Goal: Task Accomplishment & Management: Use online tool/utility

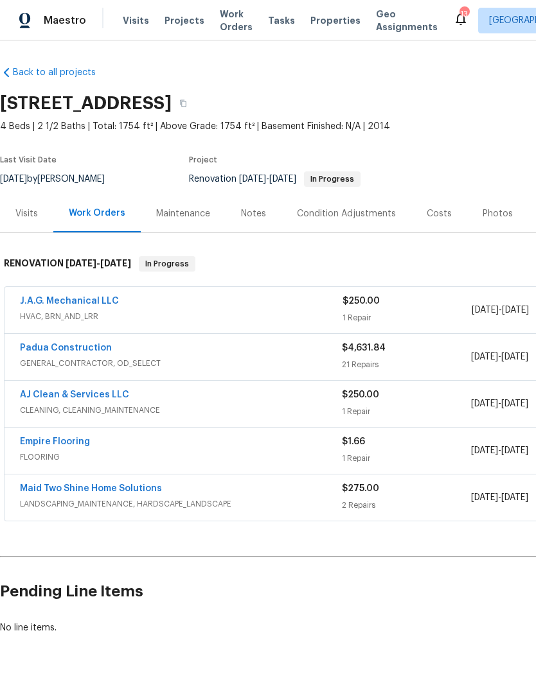
click at [76, 352] on link "Padua Construction" at bounding box center [66, 348] width 92 height 9
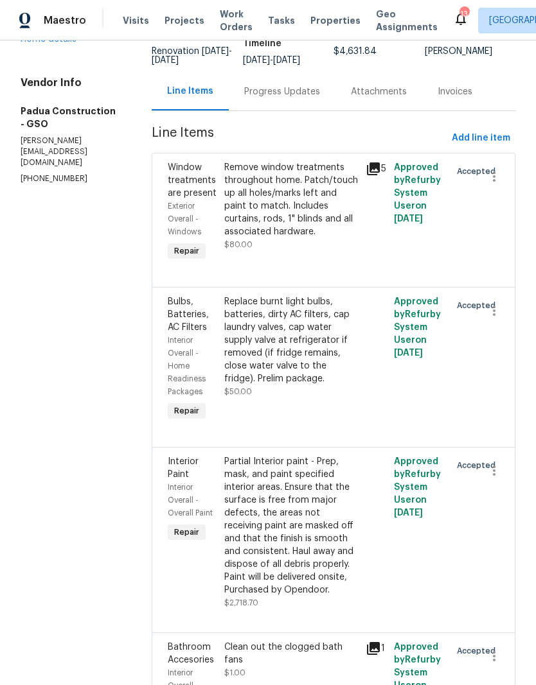
scroll to position [132, 0]
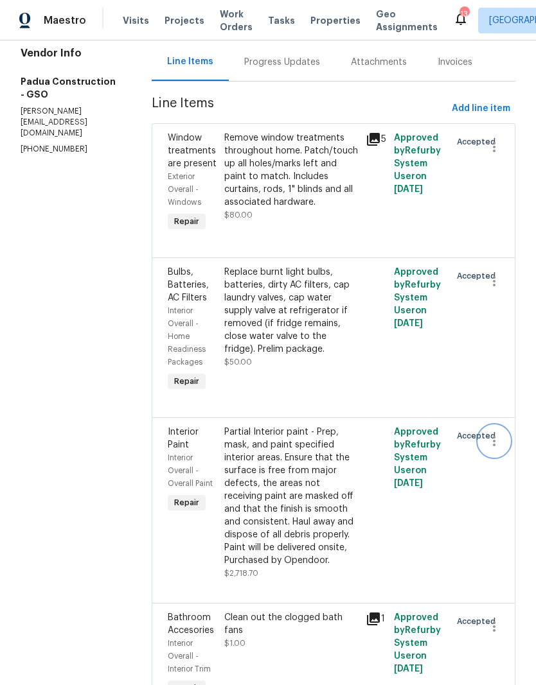
click at [499, 444] on icon "button" at bounding box center [493, 441] width 15 height 15
click at [498, 455] on li "Cancel" at bounding box center [499, 446] width 49 height 21
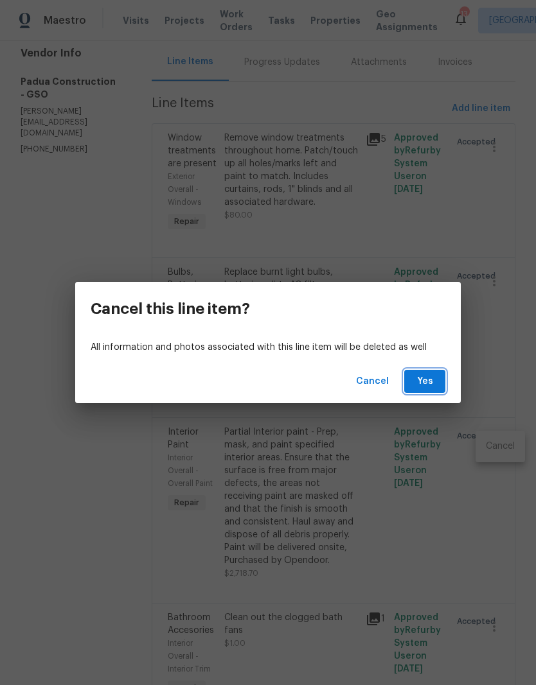
click at [435, 389] on button "Yes" at bounding box center [424, 382] width 41 height 24
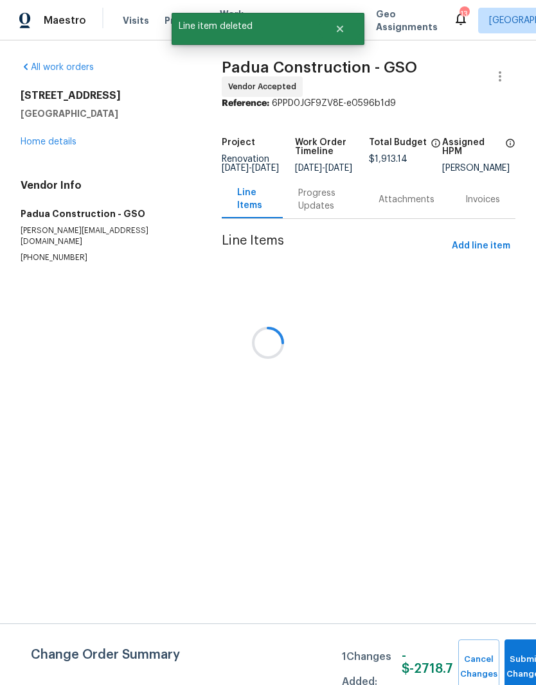
scroll to position [0, 0]
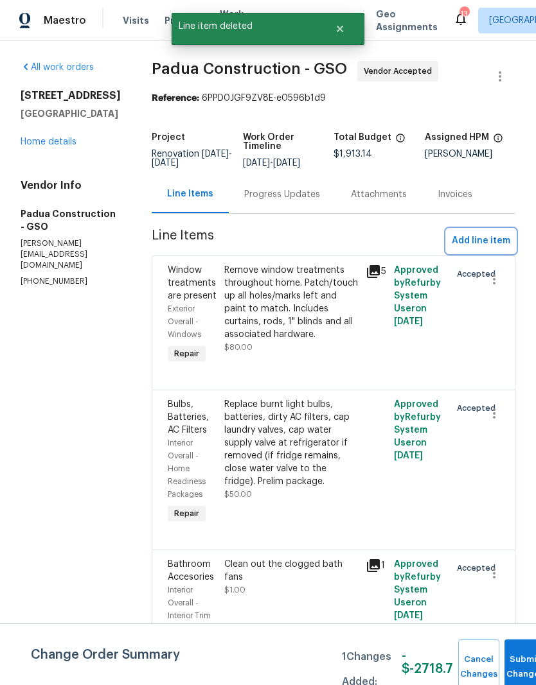
click at [483, 239] on span "Add line item" at bounding box center [481, 241] width 58 height 16
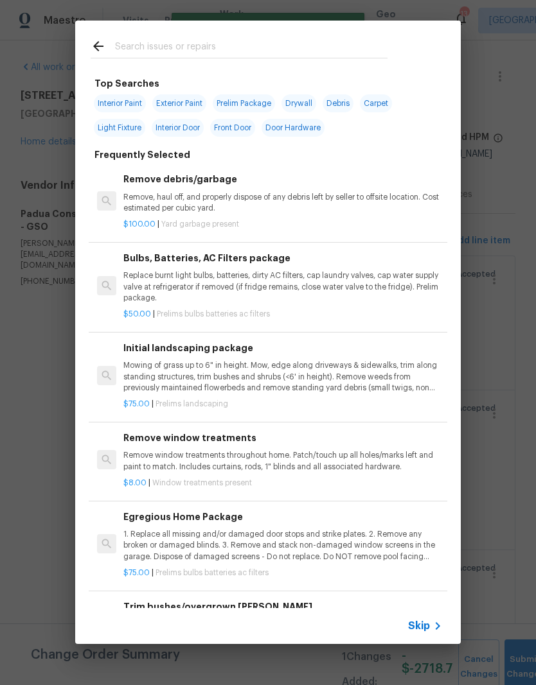
click at [156, 43] on input "text" at bounding box center [251, 48] width 272 height 19
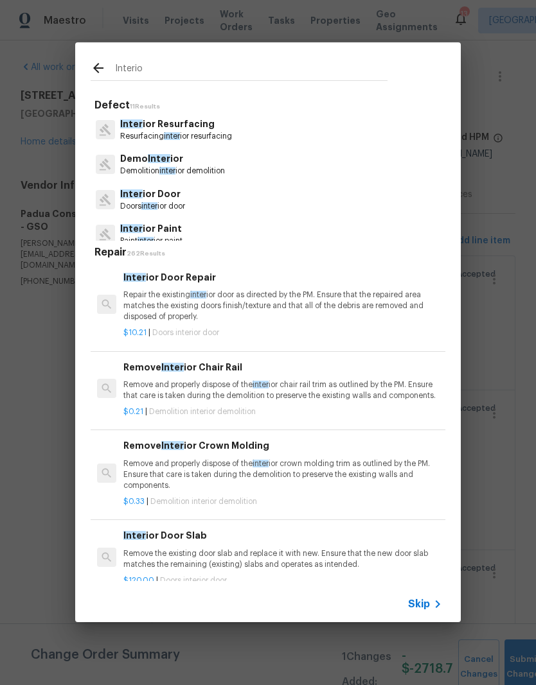
type input "Interior"
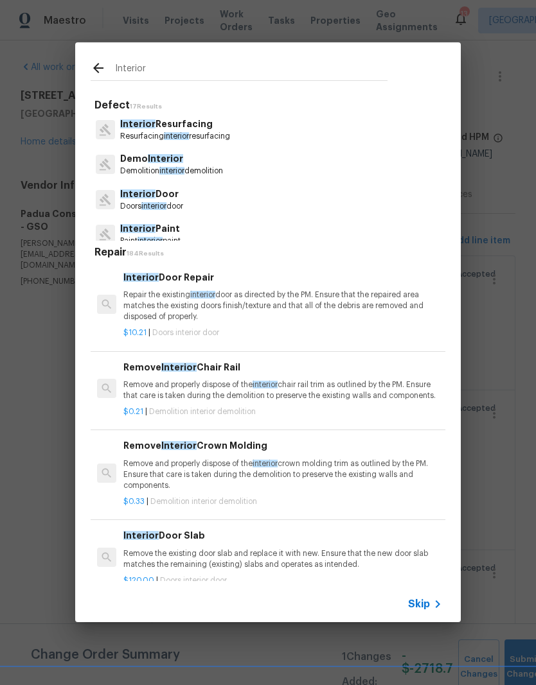
click at [137, 227] on span "Interior" at bounding box center [137, 228] width 35 height 9
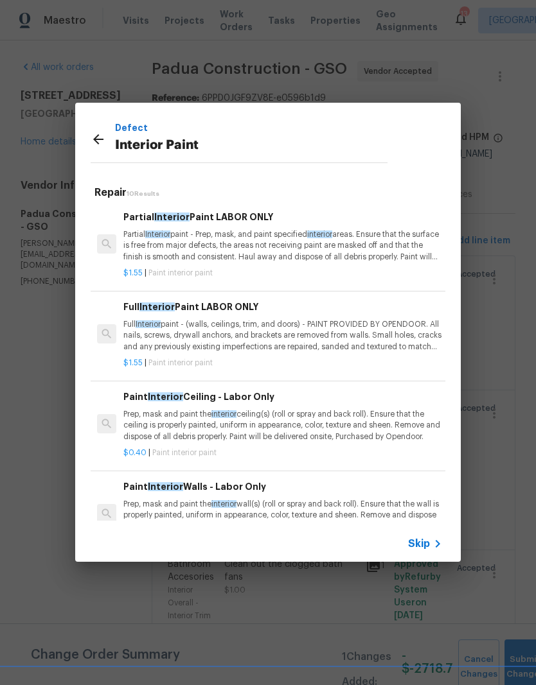
click at [226, 326] on p "Full Interior paint - (walls, ceilings, trim, and doors) - PAINT PROVIDED BY OP…" at bounding box center [282, 335] width 319 height 33
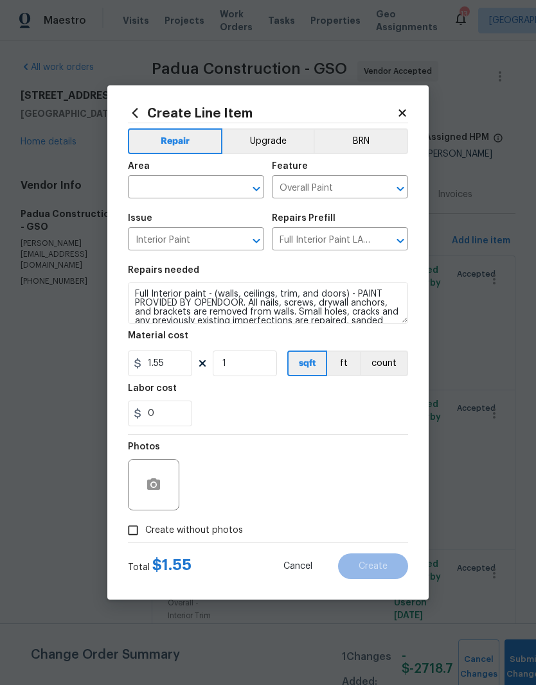
click at [166, 189] on input "text" at bounding box center [178, 189] width 100 height 20
click at [189, 244] on li "Interior Overall" at bounding box center [196, 237] width 136 height 21
type input "Interior Overall"
click at [301, 418] on div "0" at bounding box center [268, 414] width 280 height 26
click at [254, 364] on input "1" at bounding box center [245, 364] width 64 height 26
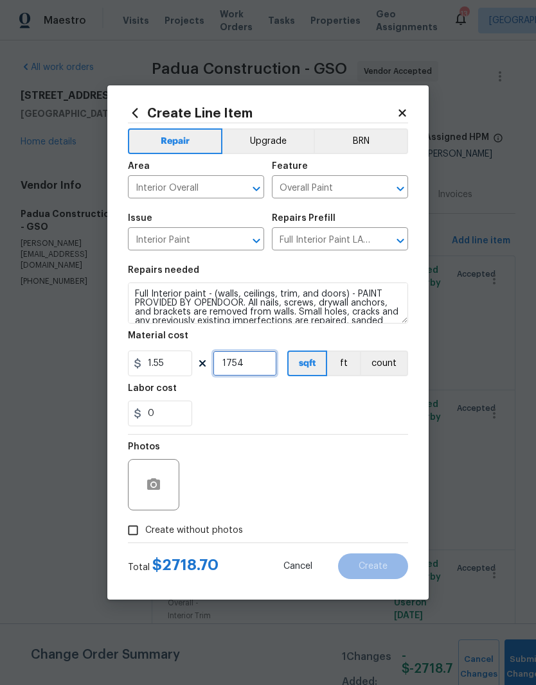
type input "1754"
click at [328, 405] on div "0" at bounding box center [268, 414] width 280 height 26
click at [138, 532] on input "Create without photos" at bounding box center [133, 530] width 24 height 24
checkbox input "true"
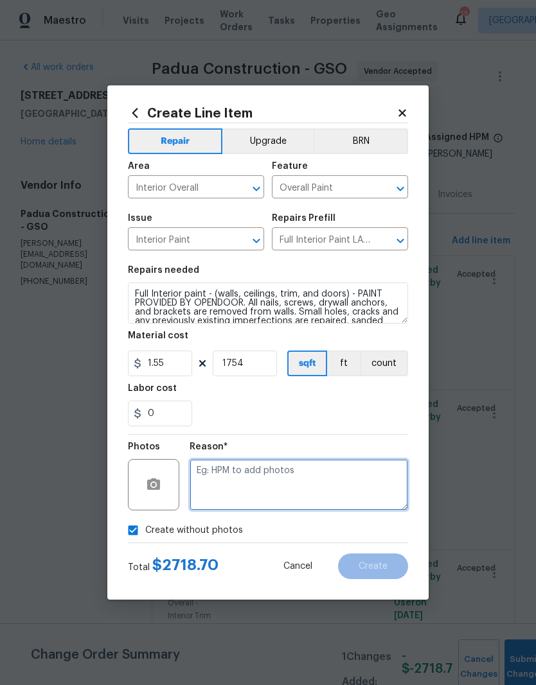
click at [231, 497] on textarea at bounding box center [298, 484] width 218 height 51
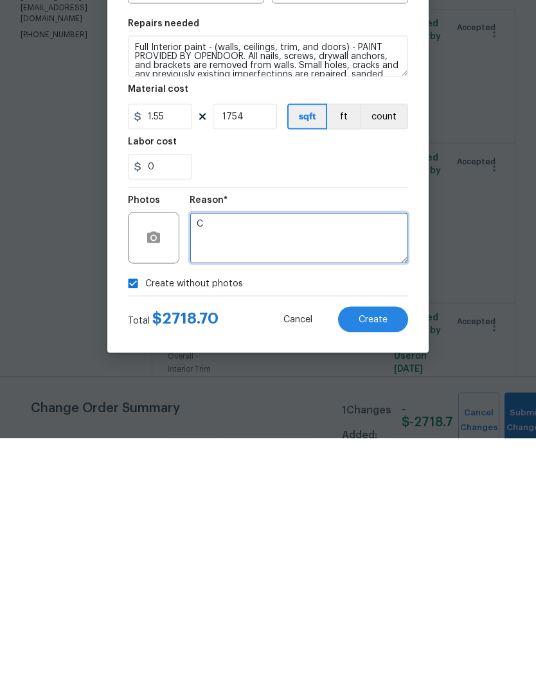
type textarea "C"
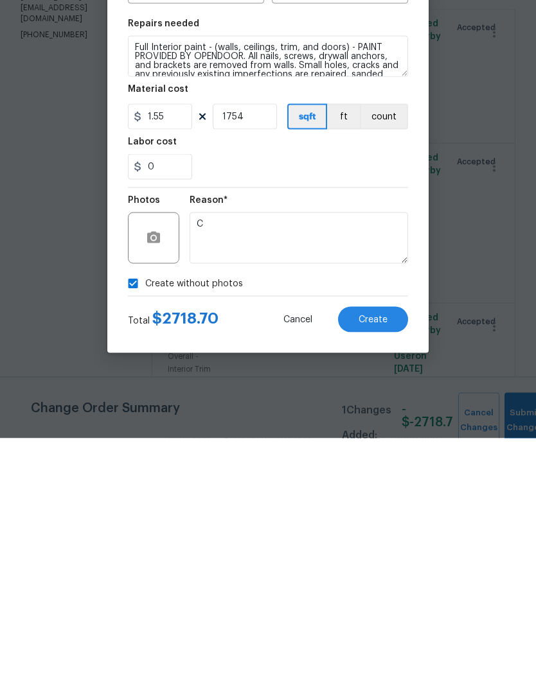
click at [374, 554] on button "Create" at bounding box center [373, 567] width 70 height 26
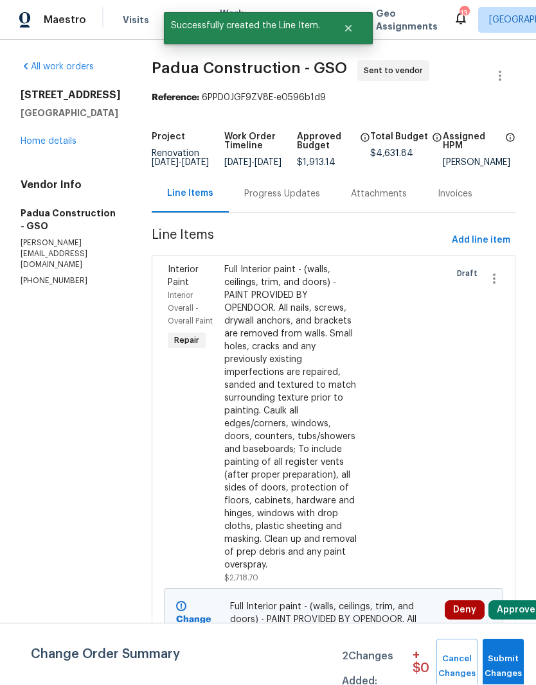
scroll to position [1, 0]
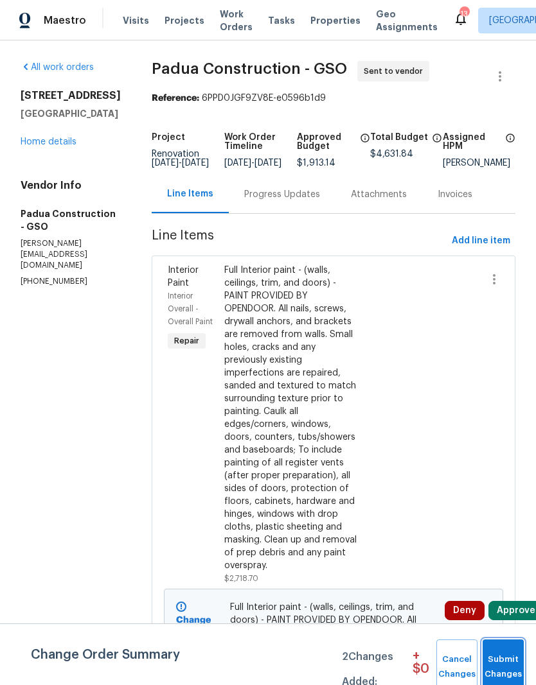
click at [521, 658] on button "Submit Changes" at bounding box center [502, 667] width 41 height 55
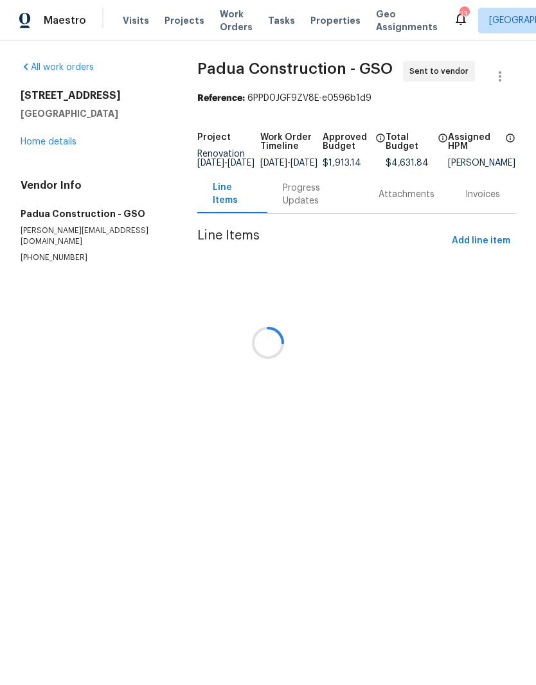
scroll to position [0, 0]
